Goal: Task Accomplishment & Management: Manage account settings

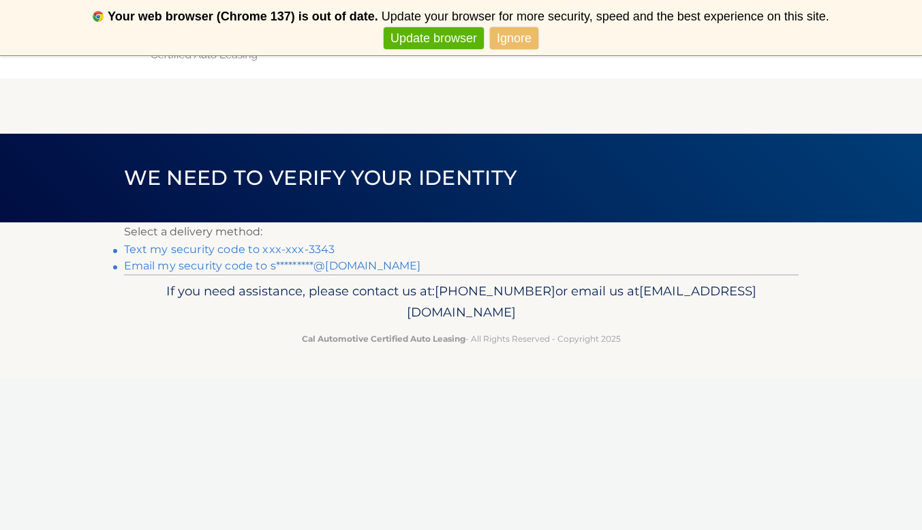
click at [307, 249] on link "Text my security code to xxx-xxx-3343" at bounding box center [229, 249] width 211 height 13
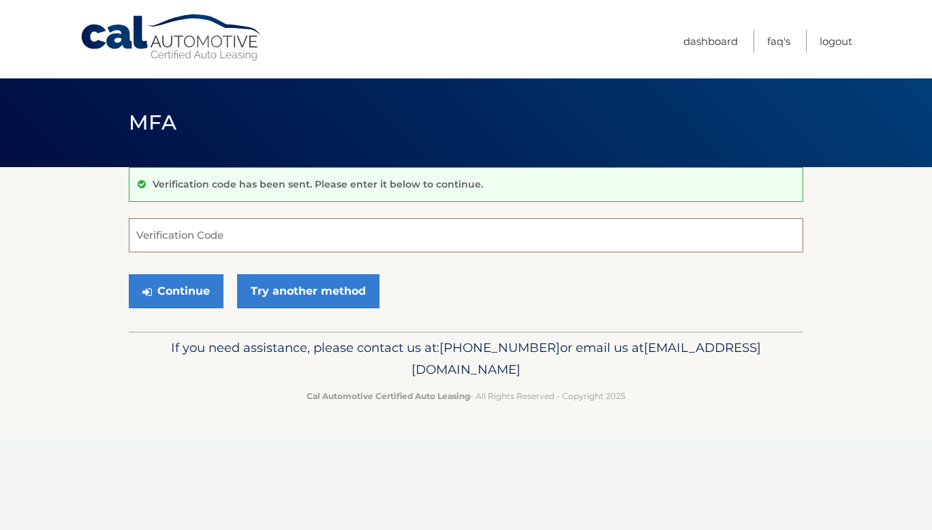
click at [415, 238] on input "Verification Code" at bounding box center [466, 235] width 675 height 34
type input "665801"
click at [129, 274] on button "Continue" at bounding box center [176, 291] width 95 height 34
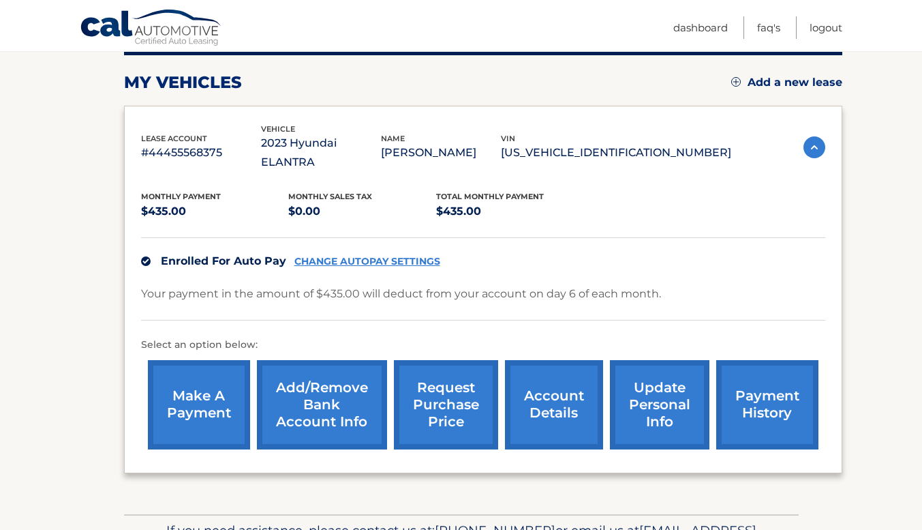
scroll to position [177, 0]
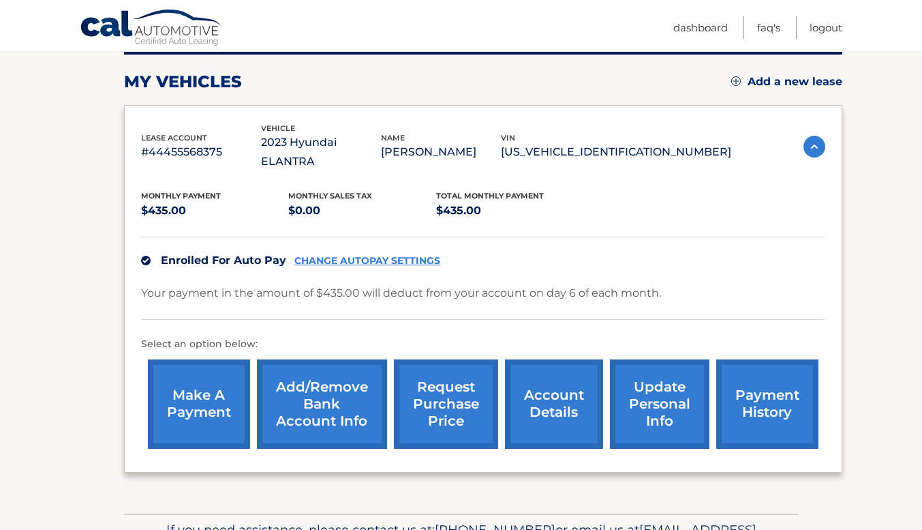
click at [213, 377] on link "make a payment" at bounding box center [199, 403] width 102 height 89
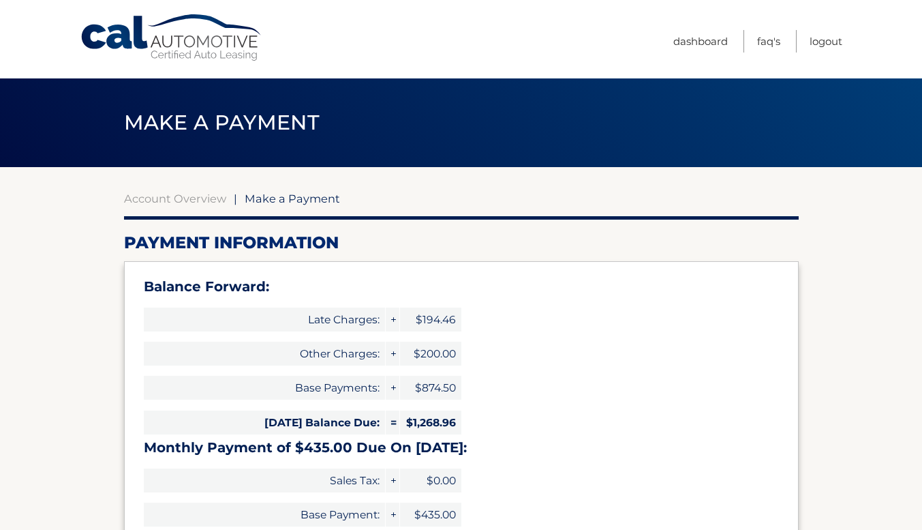
select select "NDM3MzUyNjMtYzg2Yi00ZjEyLWE3ZDUtYjYyMzk2MGM0MWIx"
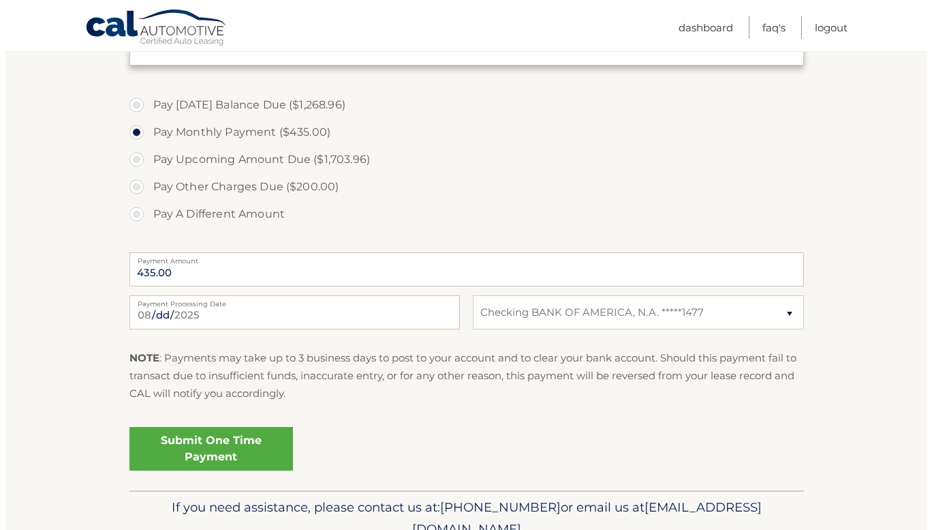
scroll to position [616, 0]
click at [213, 446] on link "Submit One Time Payment" at bounding box center [206, 448] width 164 height 44
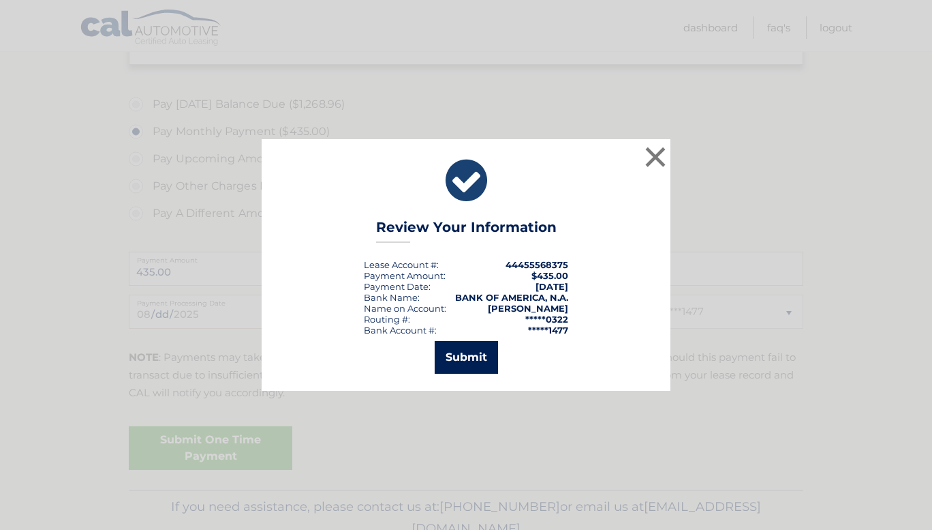
click at [474, 350] on button "Submit" at bounding box center [466, 357] width 63 height 33
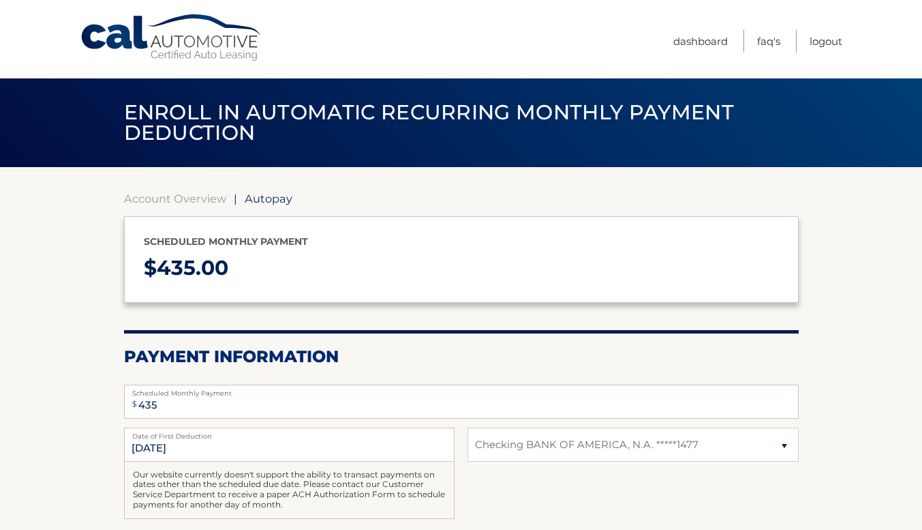
select select "NDM3MzUyNjMtYzg2Yi00ZjEyLWE3ZDUtYjYyMzk2MGM0MWIx"
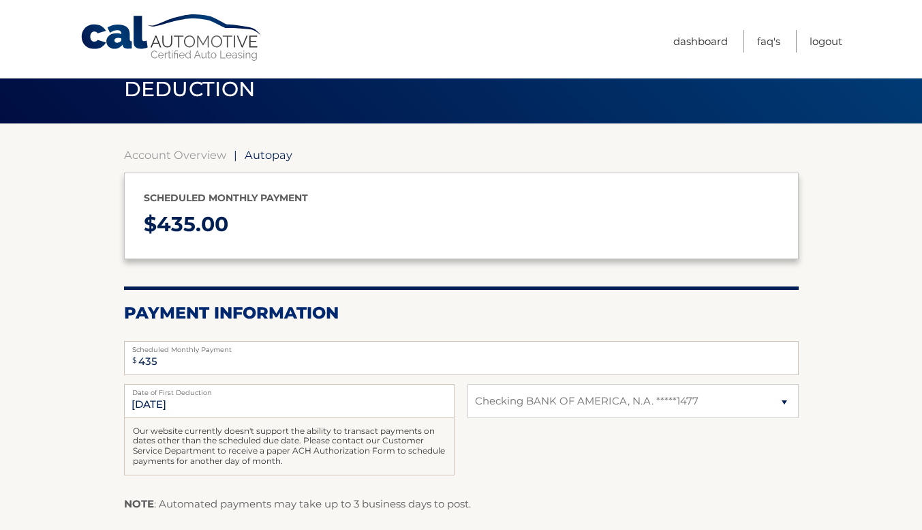
scroll to position [43, 0]
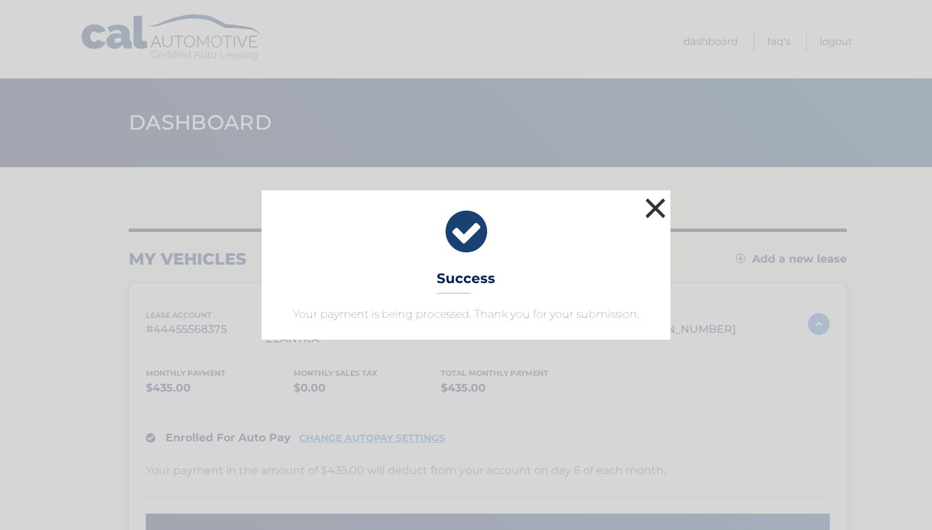
click at [656, 213] on button "×" at bounding box center [655, 207] width 27 height 27
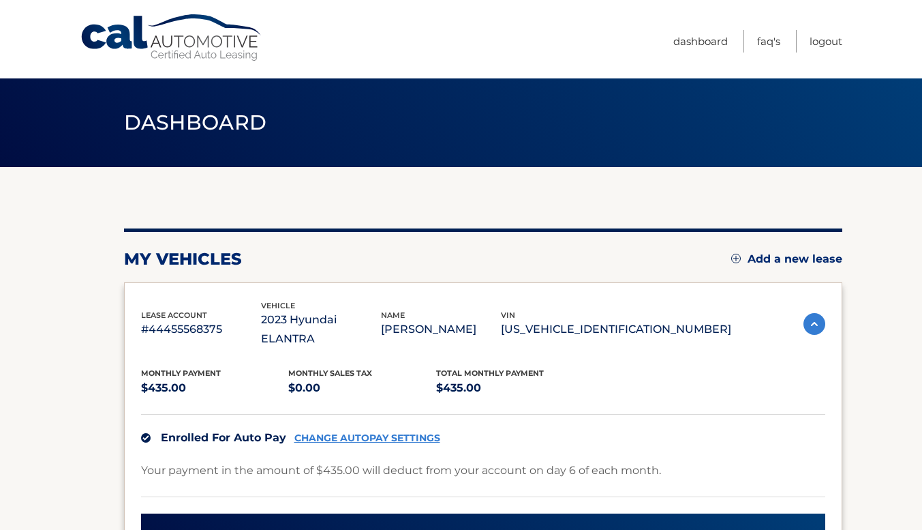
click at [372, 432] on link "CHANGE AUTOPAY SETTINGS" at bounding box center [367, 438] width 146 height 12
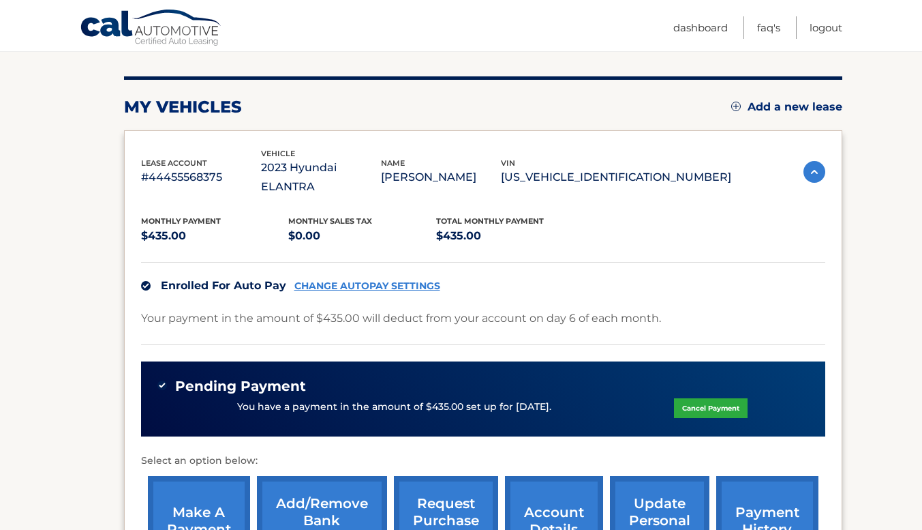
scroll to position [148, 0]
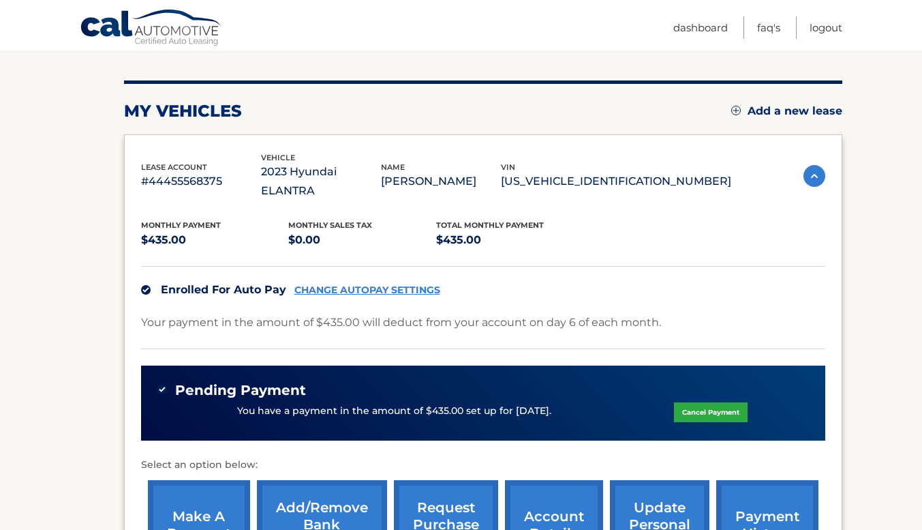
click at [359, 284] on link "CHANGE AUTOPAY SETTINGS" at bounding box center [367, 290] width 146 height 12
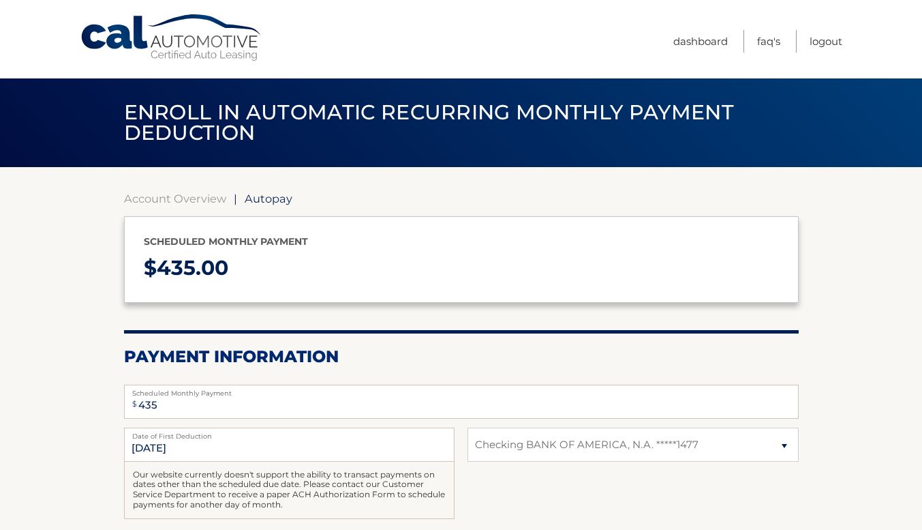
select select "NDM3MzUyNjMtYzg2Yi00ZjEyLWE3ZDUtYjYyMzk2MGM0MWIx"
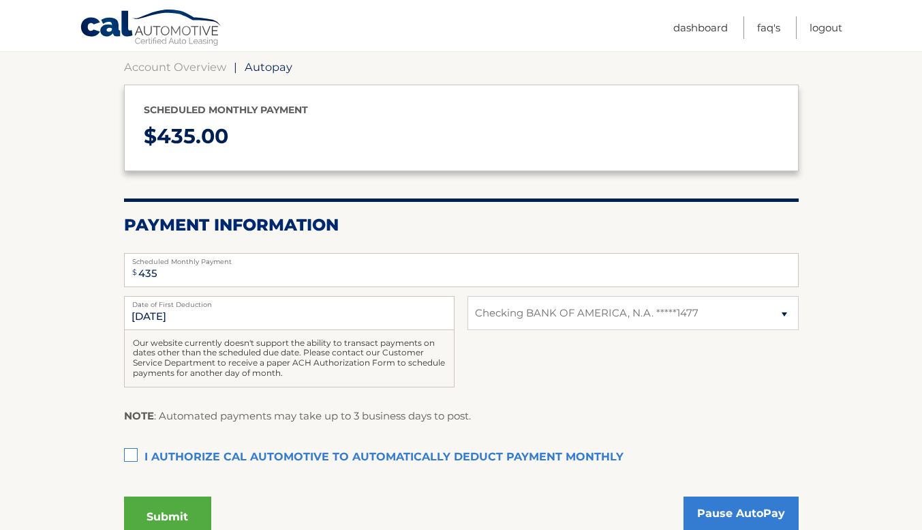
scroll to position [132, 0]
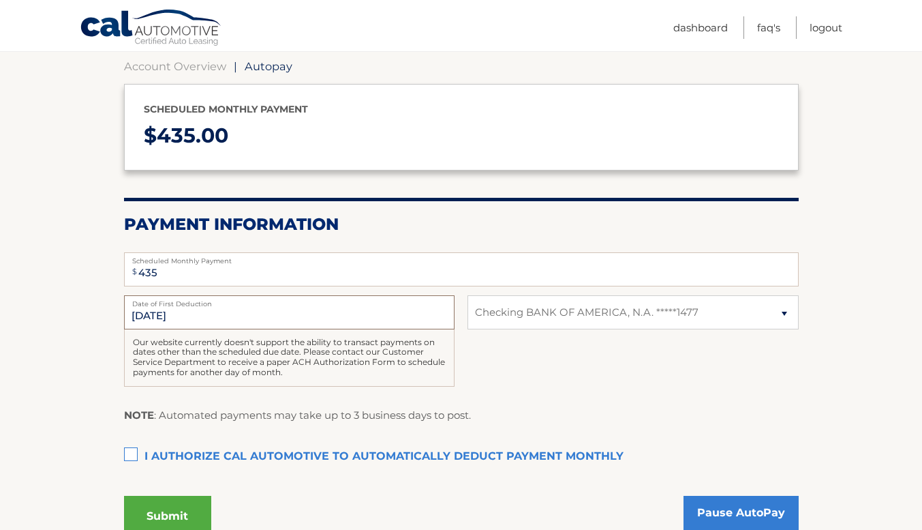
click at [147, 314] on input "9/6/2025" at bounding box center [289, 312] width 331 height 34
click at [172, 315] on input "9/6/2025" at bounding box center [289, 312] width 331 height 34
click at [184, 315] on input "9/6/2025" at bounding box center [289, 312] width 331 height 34
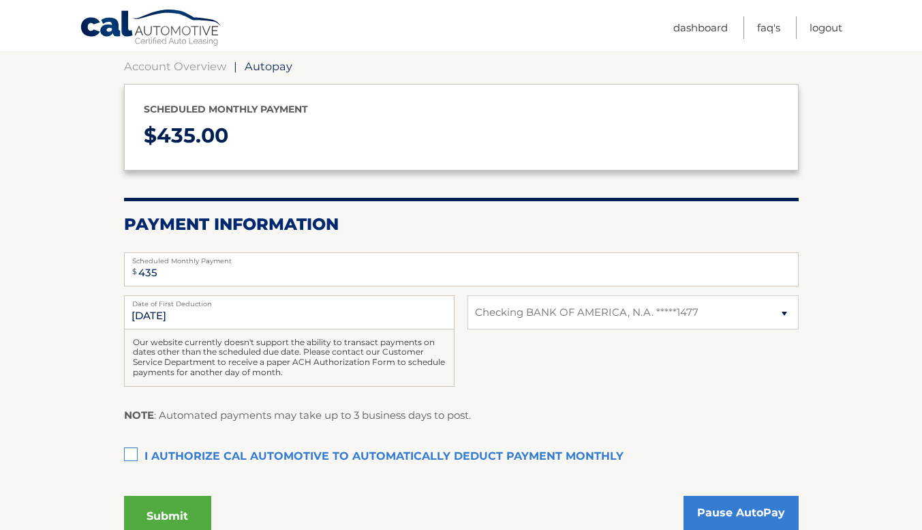
click at [76, 308] on section "Account Overview | Autopay Scheduled monthly payment $ 435.00 Payment Informati…" at bounding box center [461, 295] width 922 height 521
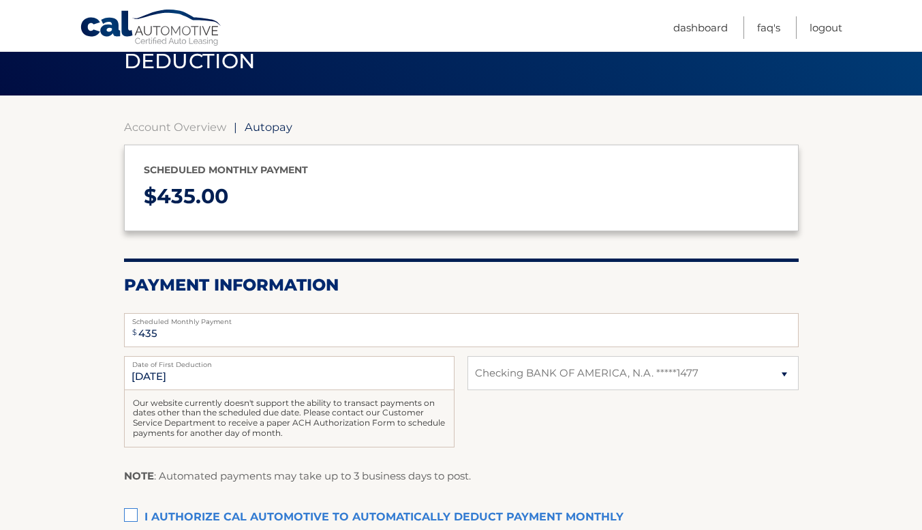
scroll to position [70, 0]
